Goal: Task Accomplishment & Management: Use online tool/utility

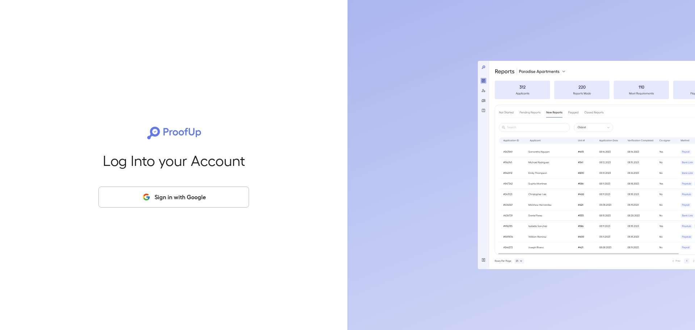
click at [171, 204] on button "Sign in with Google" at bounding box center [174, 197] width 151 height 21
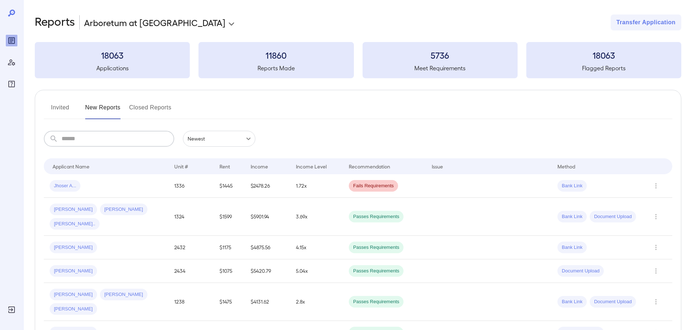
click at [95, 132] on input "text" at bounding box center [118, 139] width 113 height 16
click at [87, 327] on div "[PERSON_NAME]" at bounding box center [106, 333] width 113 height 12
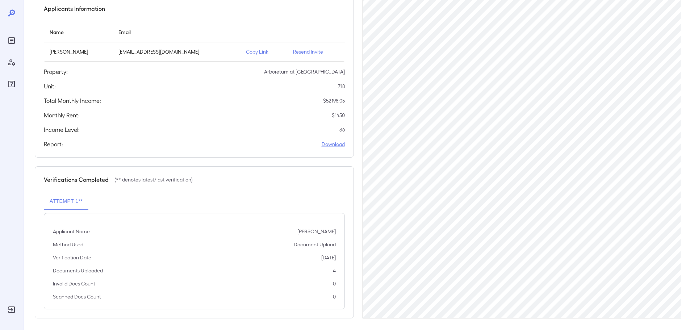
scroll to position [72, 0]
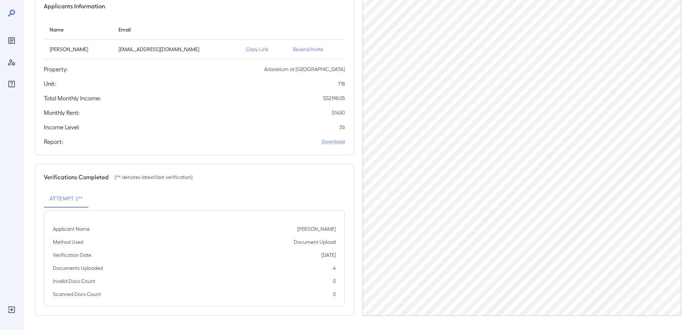
click at [298, 229] on p "[PERSON_NAME]" at bounding box center [316, 228] width 38 height 7
copy p "[PERSON_NAME]"
click at [336, 143] on link "Download" at bounding box center [333, 141] width 23 height 7
